Goal: Navigation & Orientation: Find specific page/section

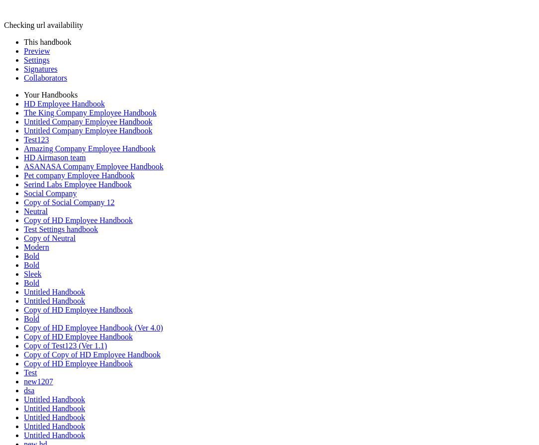
scroll to position [1066, 0]
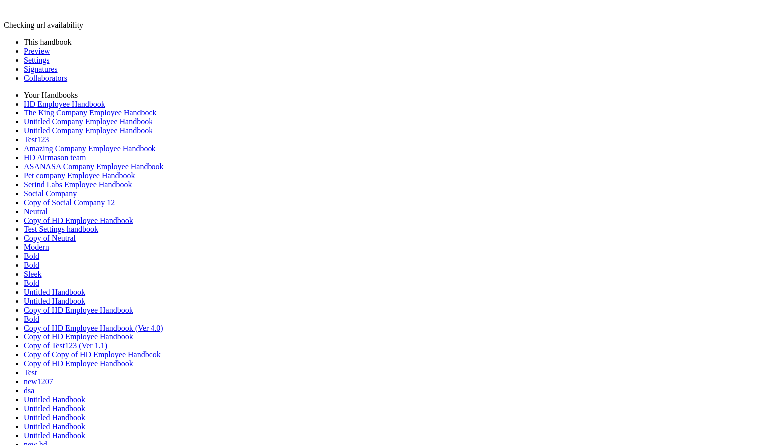
scroll to position [2575, 0]
